Goal: Information Seeking & Learning: Learn about a topic

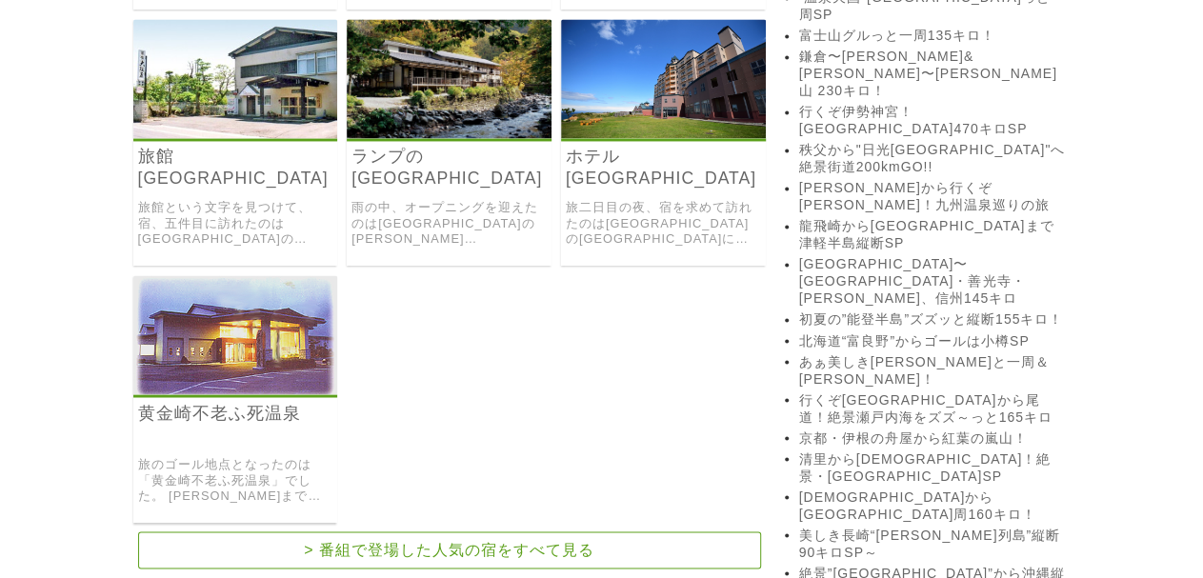
scroll to position [1280, 0]
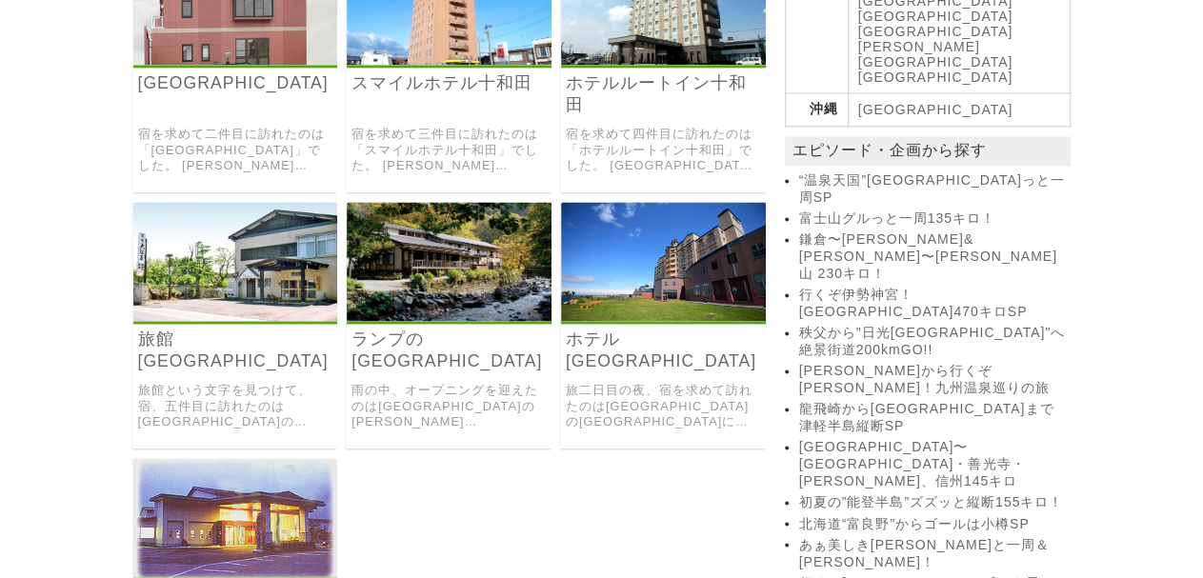
click at [228, 220] on img at bounding box center [235, 261] width 205 height 119
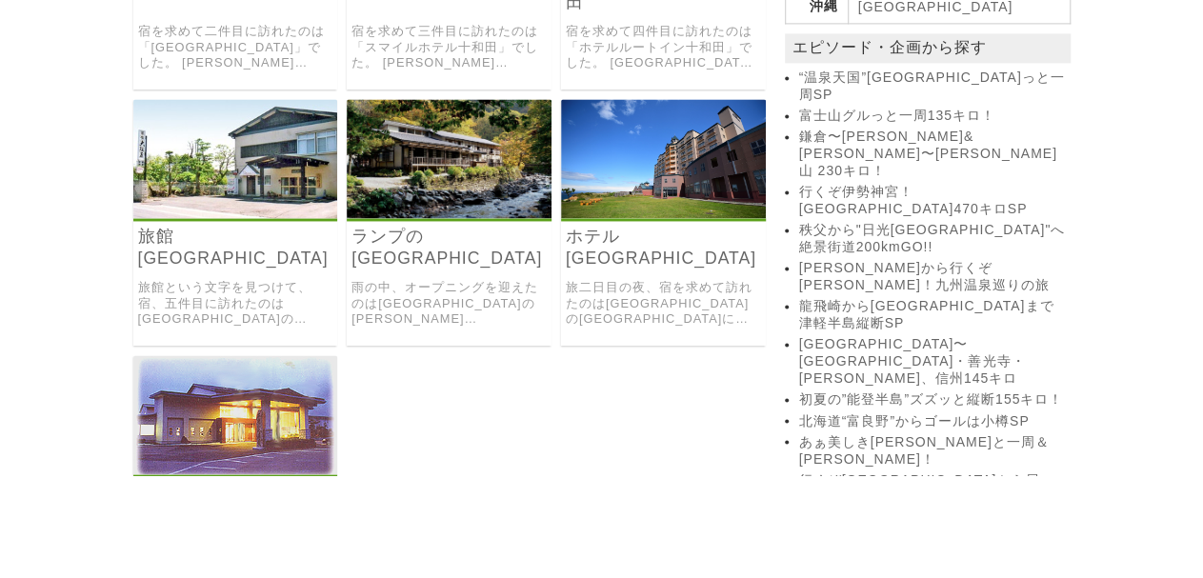
scroll to position [1382, 0]
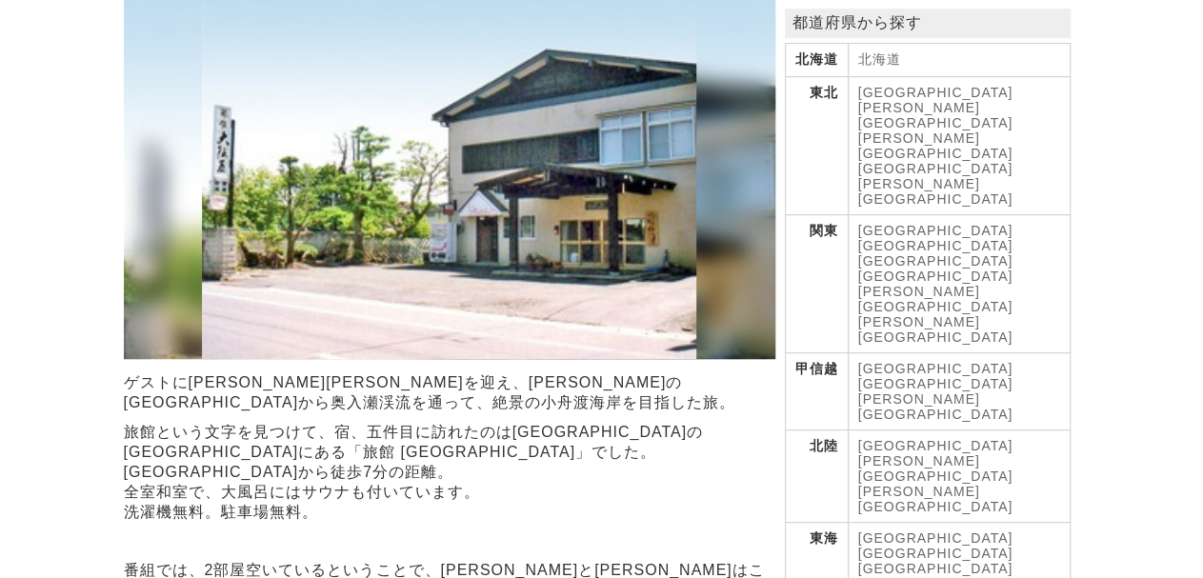
scroll to position [366, 0]
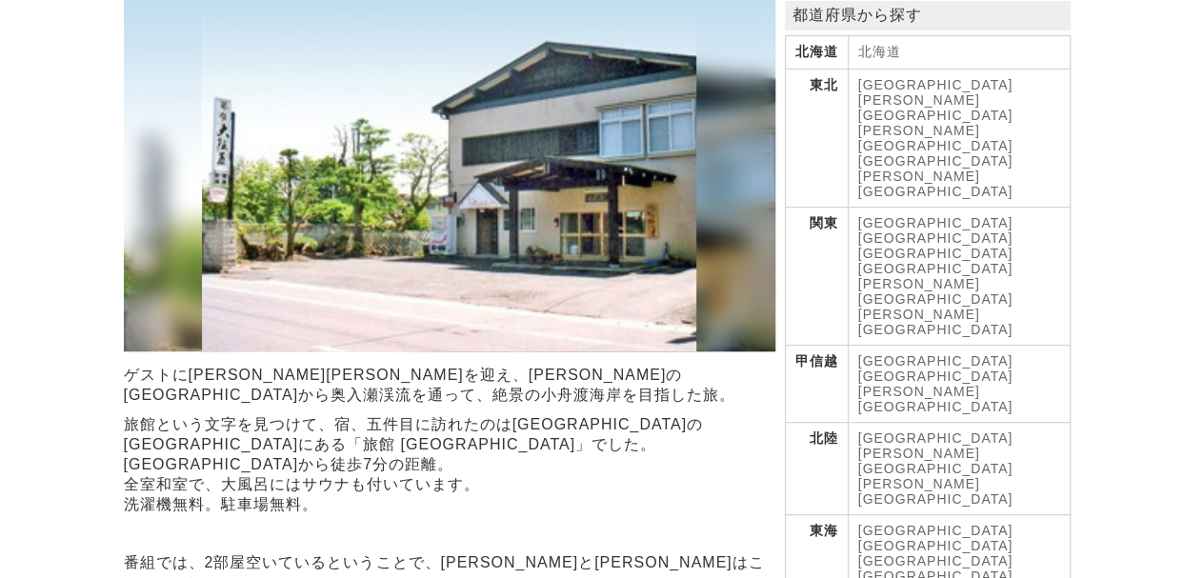
click at [866, 92] on link "[GEOGRAPHIC_DATA]" at bounding box center [935, 84] width 155 height 15
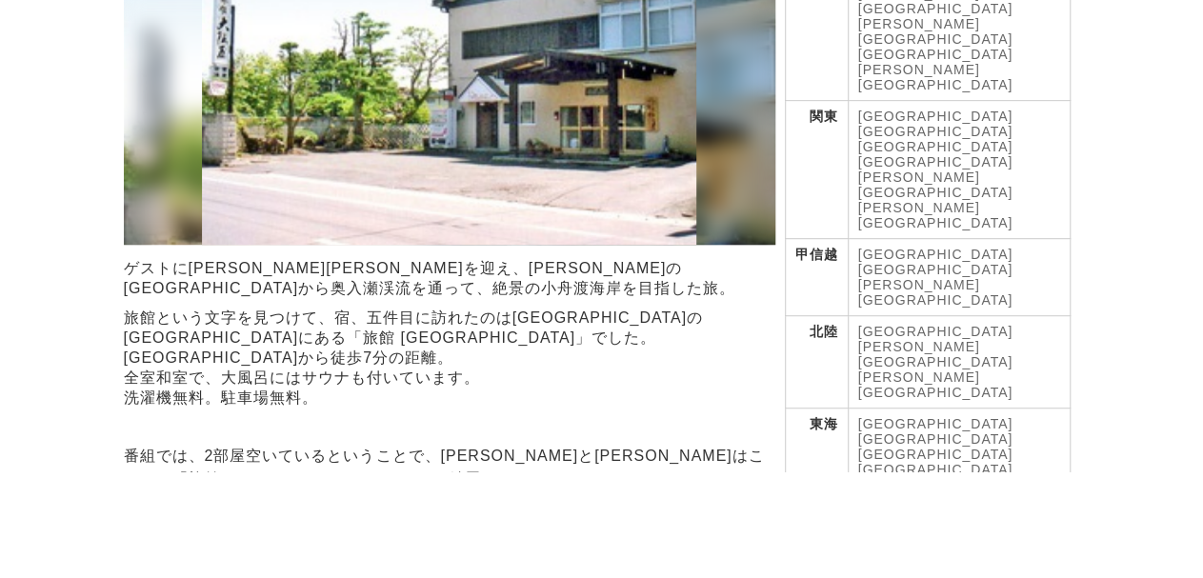
scroll to position [472, 0]
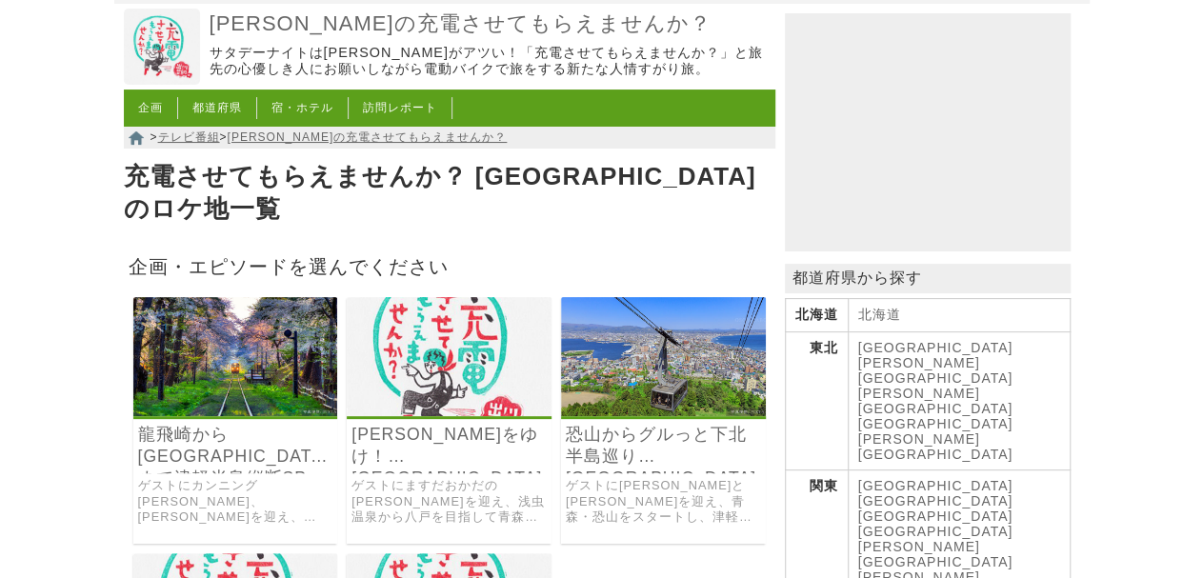
scroll to position [183, 0]
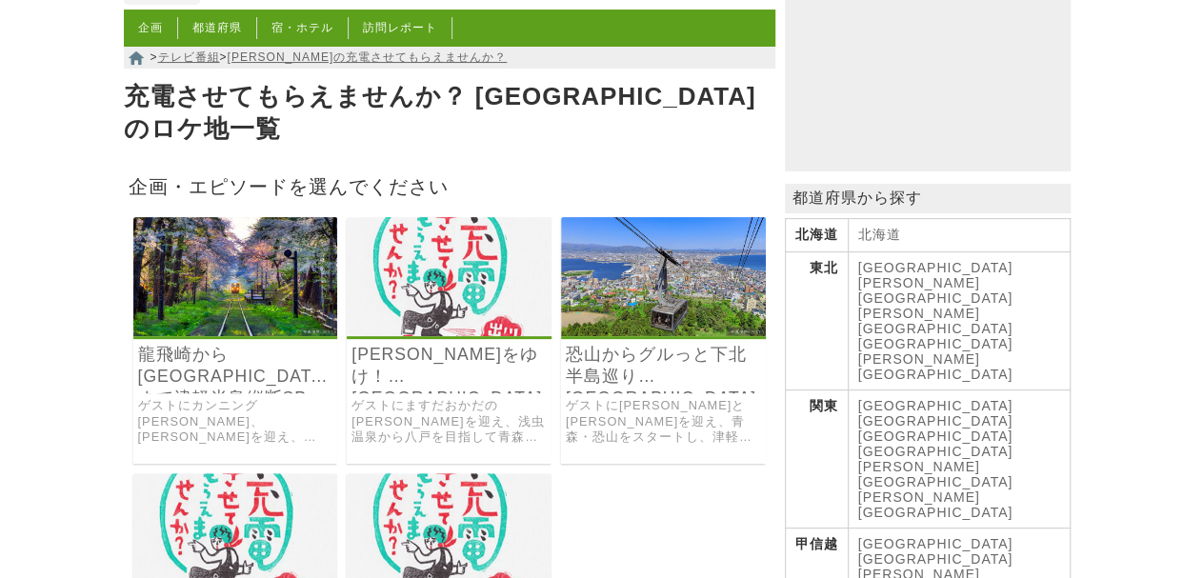
click at [439, 263] on img at bounding box center [449, 276] width 205 height 119
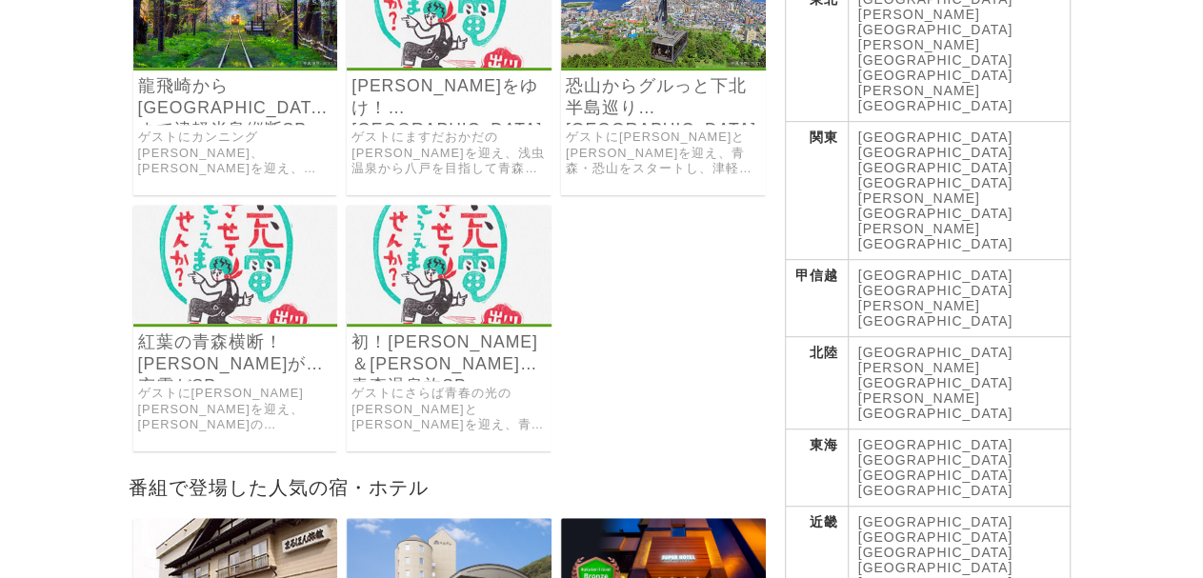
scroll to position [549, 0]
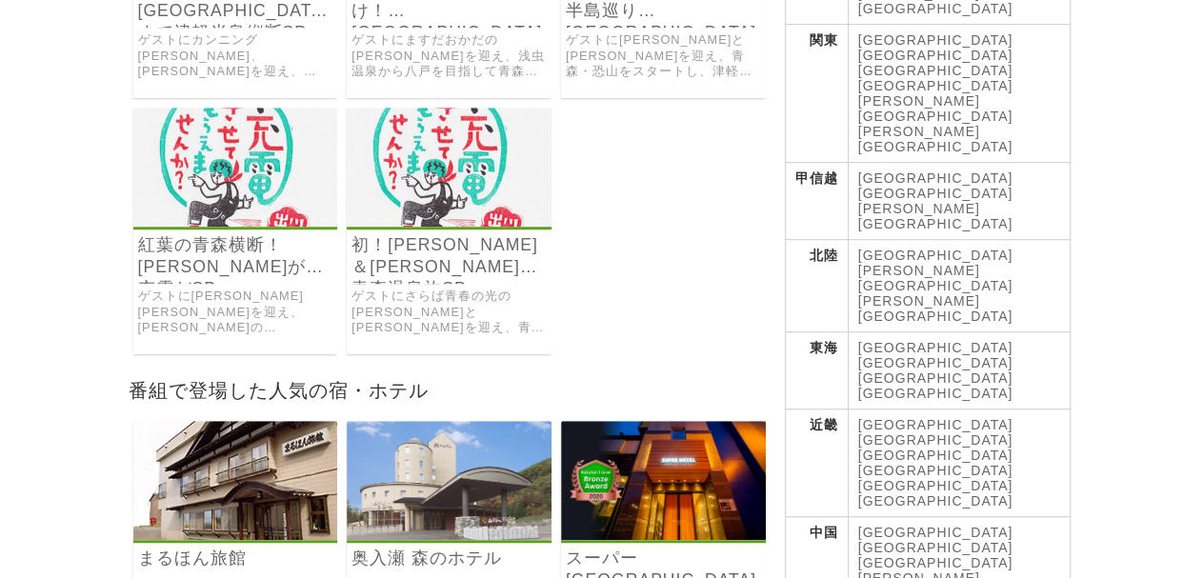
click at [197, 144] on img at bounding box center [235, 167] width 205 height 119
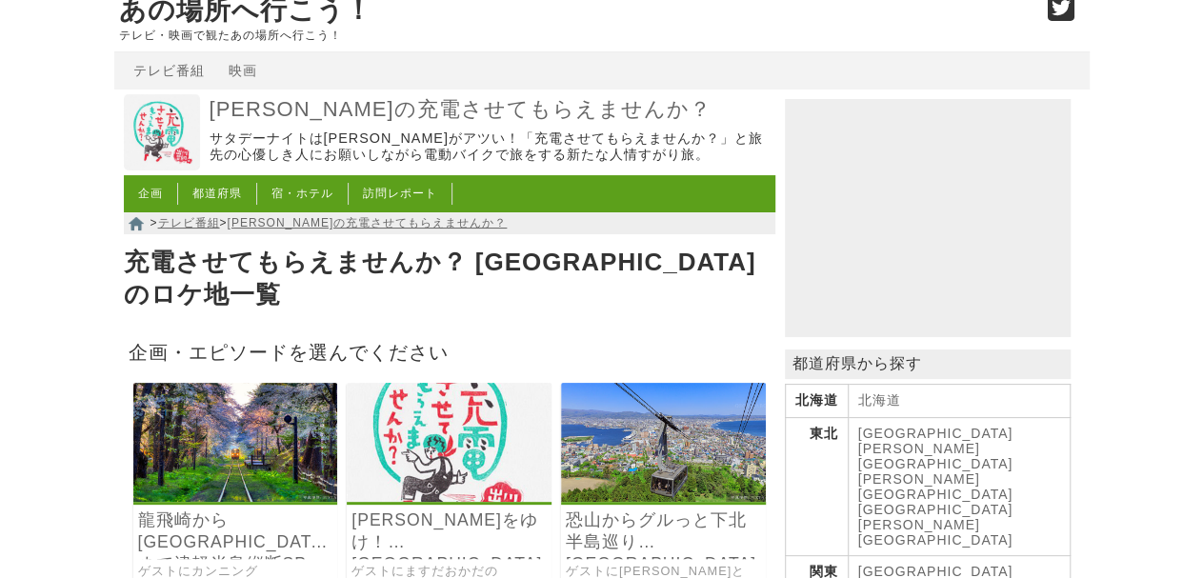
scroll to position [0, 0]
